Goal: Task Accomplishment & Management: Complete application form

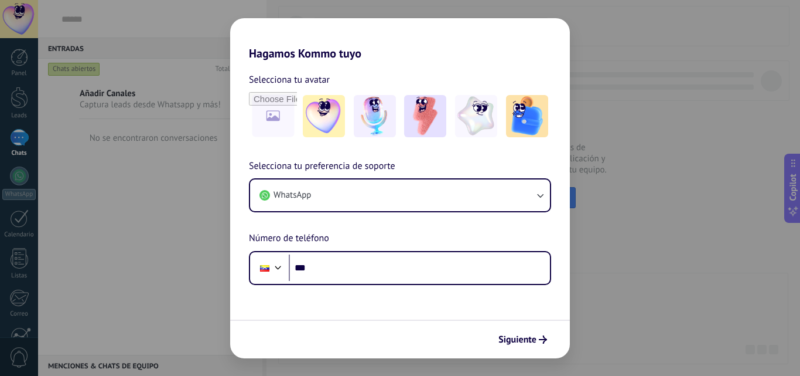
click at [619, 302] on div "Hagamos Kommo tuyo Selecciona tu avatar Selecciona tu preferencia de soporte Wh…" at bounding box center [400, 188] width 800 height 376
click at [675, 131] on div "Hagamos Kommo tuyo Selecciona tu avatar Selecciona tu preferencia de soporte Wh…" at bounding box center [400, 188] width 800 height 376
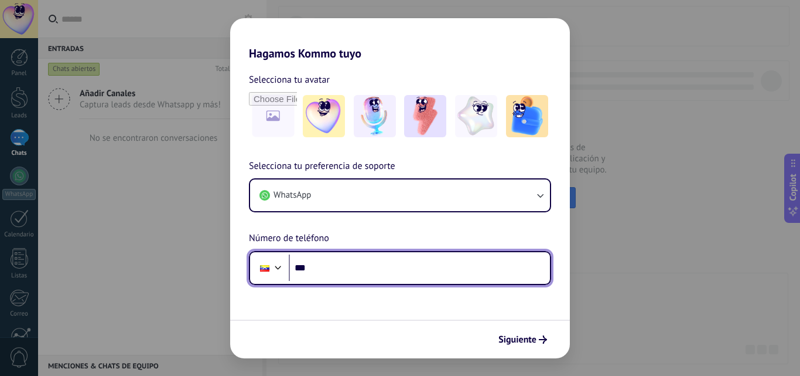
click at [374, 255] on input "***" at bounding box center [419, 267] width 261 height 27
type input "**********"
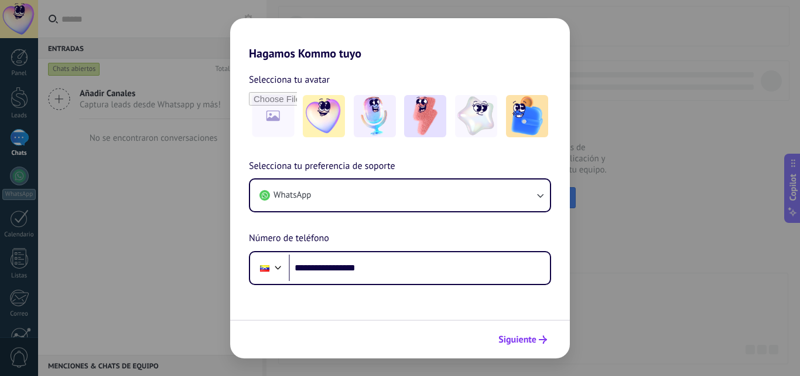
click at [519, 343] on span "Siguiente" at bounding box center [518, 339] width 38 height 8
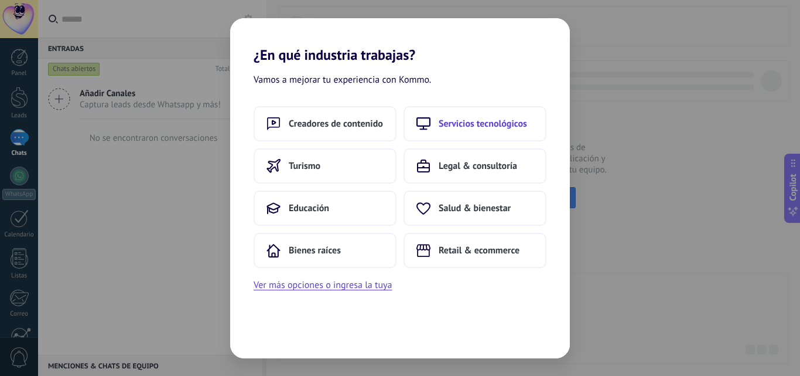
click at [492, 122] on span "Servicios tecnológicos" at bounding box center [483, 124] width 88 height 12
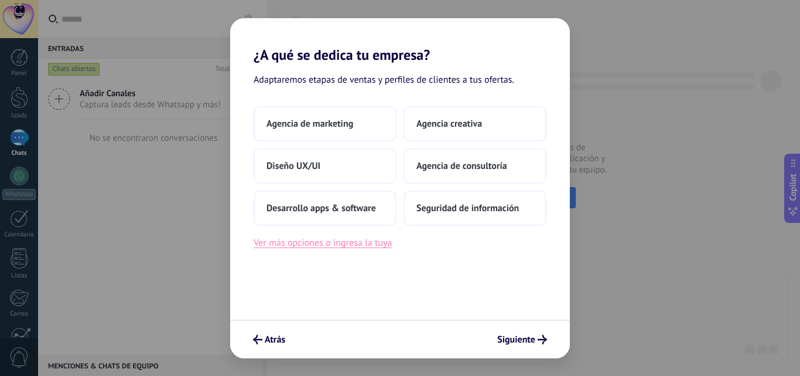
click at [341, 245] on button "Ver más opciones o ingresa la tuya" at bounding box center [323, 242] width 138 height 15
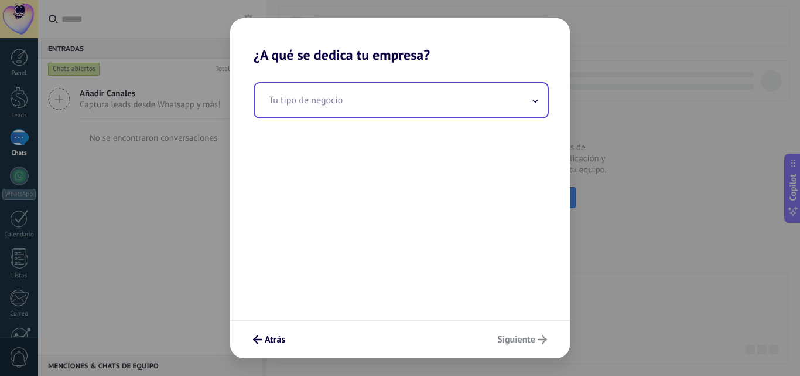
click at [459, 100] on input "text" at bounding box center [401, 100] width 293 height 34
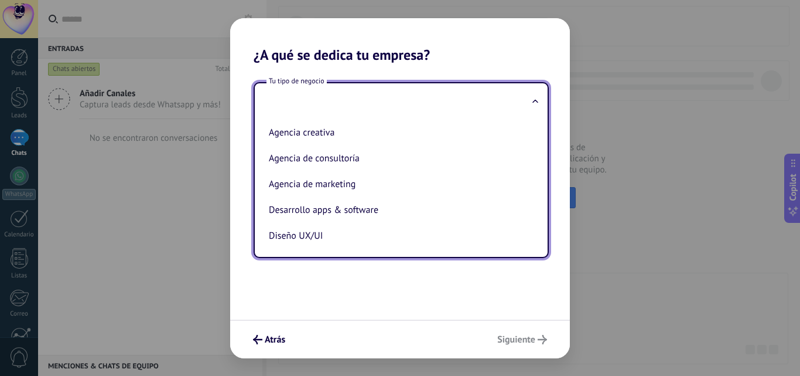
drag, startPoint x: 401, startPoint y: 295, endPoint x: 333, endPoint y: 312, distance: 70.1
click at [401, 295] on div "Tu tipo de negocio Agencia creativa Agencia de consultoría Agencia de marketing…" at bounding box center [400, 191] width 340 height 256
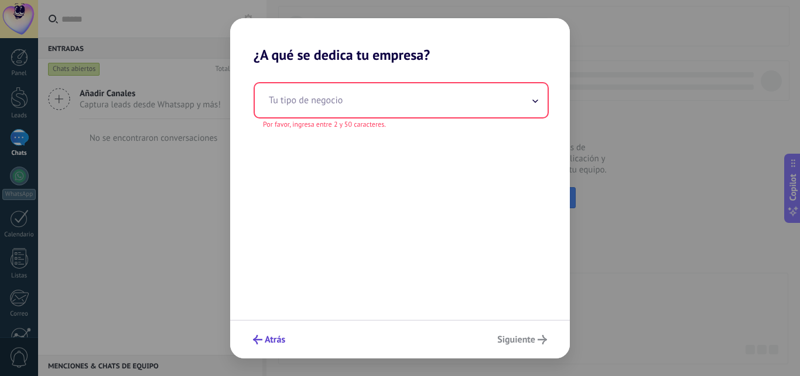
click at [272, 340] on span "Atrás" at bounding box center [275, 339] width 21 height 8
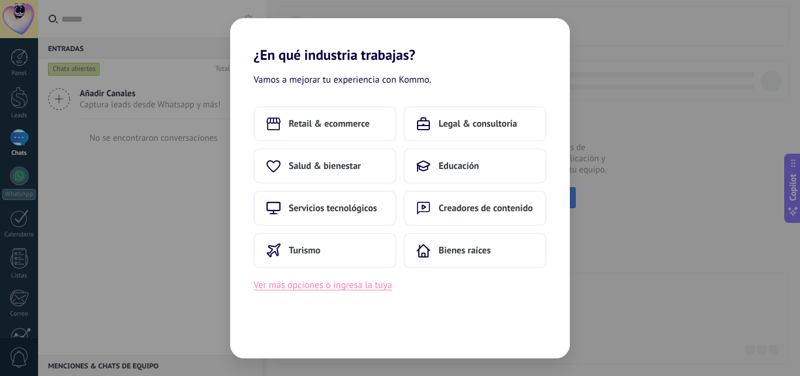
click at [377, 290] on button "Ver más opciones o ingresa la tuya" at bounding box center [323, 284] width 138 height 15
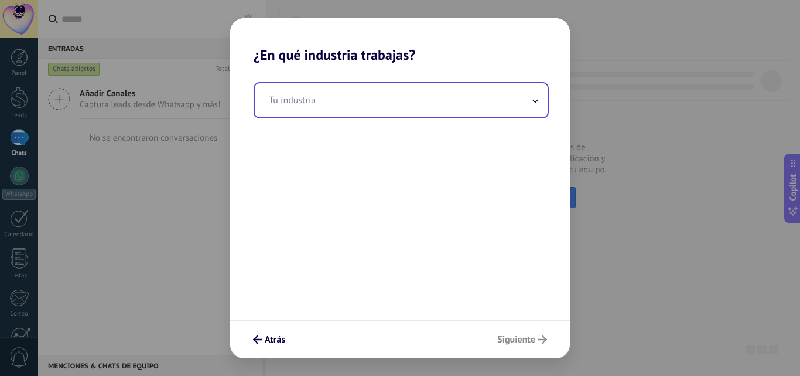
click at [370, 97] on input "text" at bounding box center [401, 100] width 293 height 34
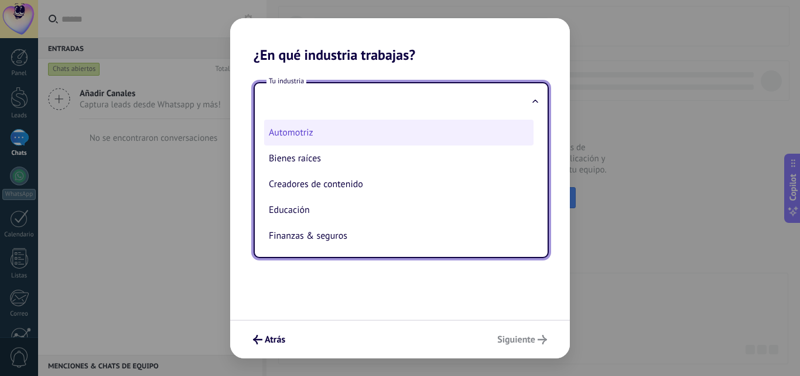
click at [302, 130] on li "Automotriz" at bounding box center [399, 133] width 270 height 26
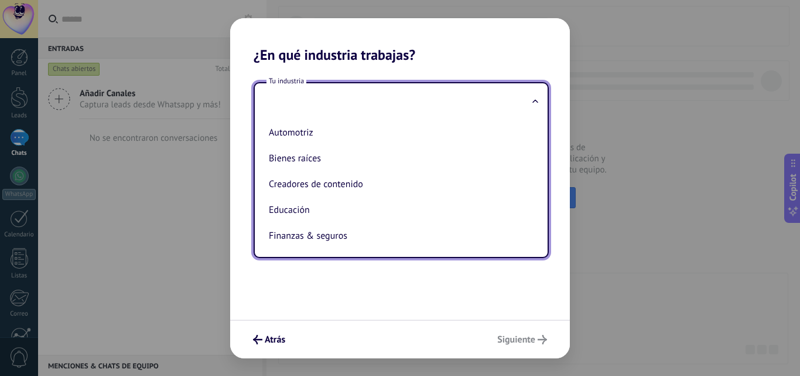
type input "**********"
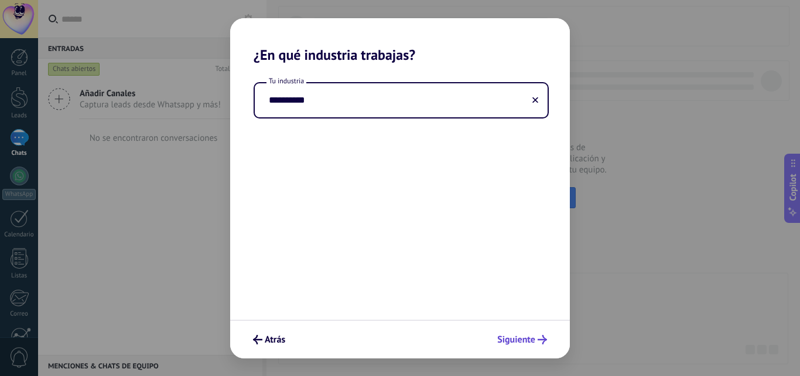
click at [536, 342] on span "Siguiente" at bounding box center [522, 339] width 50 height 9
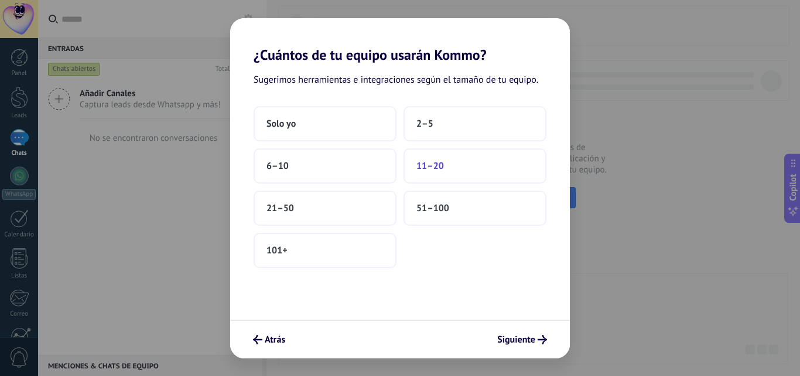
click at [431, 162] on span "11–20" at bounding box center [431, 166] width 28 height 12
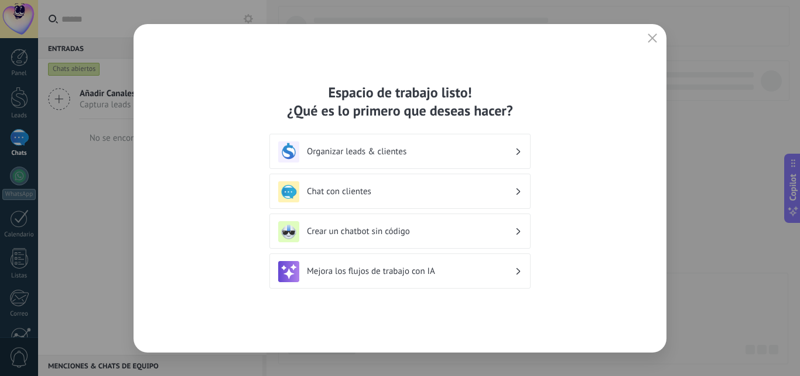
click at [362, 150] on h3 "Organizar leads & clientes" at bounding box center [411, 151] width 208 height 11
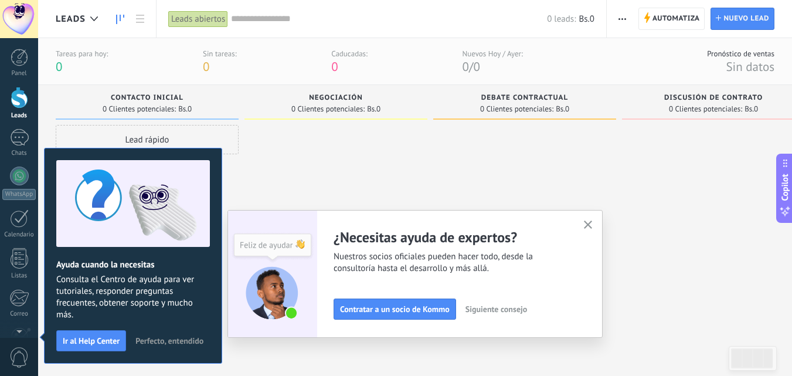
click at [17, 104] on div at bounding box center [20, 98] width 18 height 22
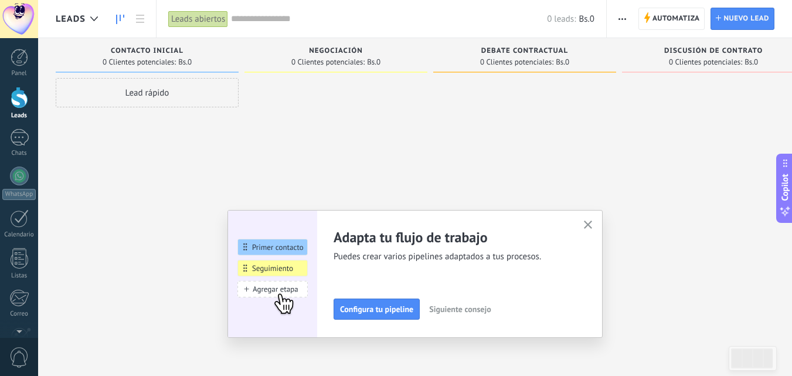
click at [590, 226] on icon "button" at bounding box center [588, 224] width 9 height 9
